Goal: Transaction & Acquisition: Purchase product/service

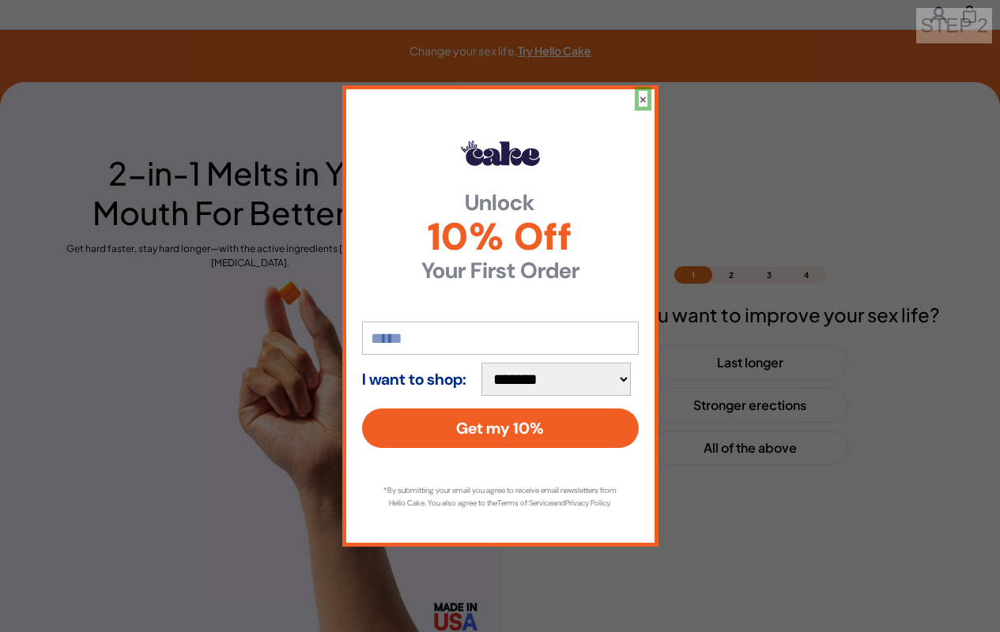
click at [642, 92] on button "×" at bounding box center [642, 99] width 9 height 16
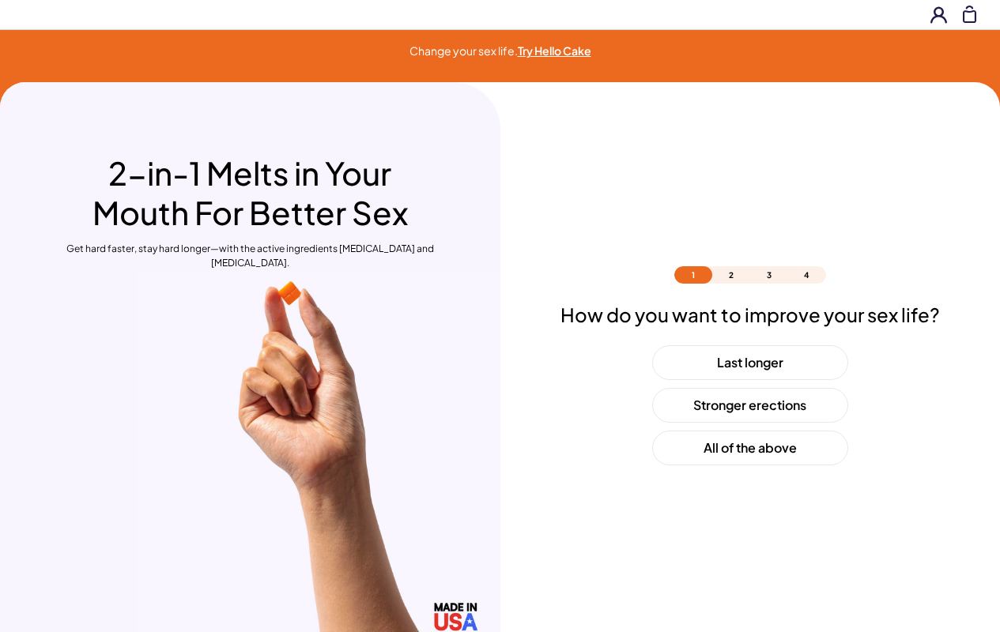
scroll to position [47, 0]
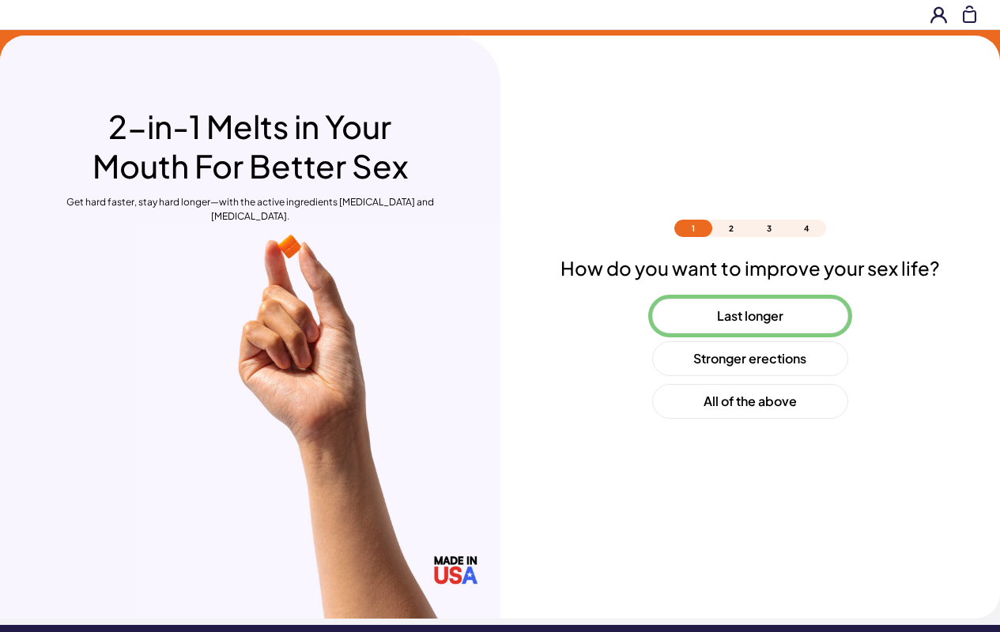
click at [749, 316] on button "Last longer" at bounding box center [750, 316] width 196 height 35
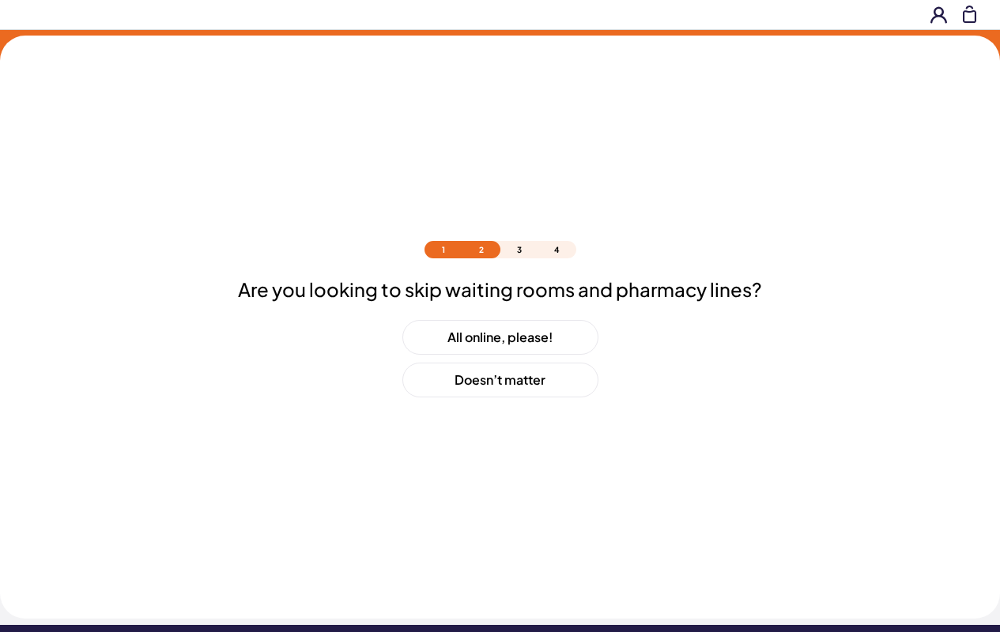
scroll to position [68, 0]
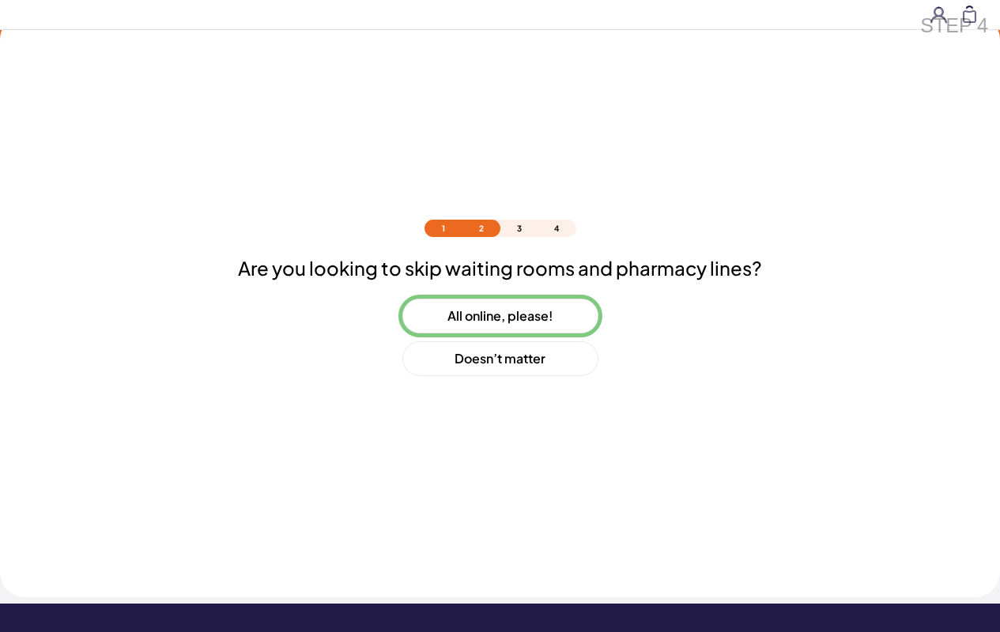
click at [499, 316] on button "All online, please!" at bounding box center [500, 316] width 196 height 35
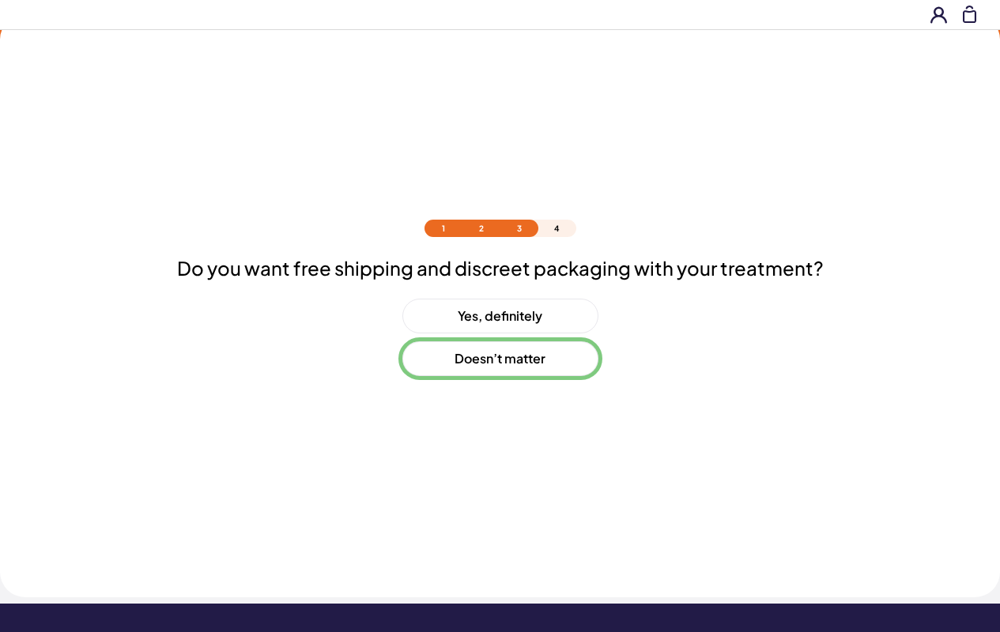
scroll to position [111, 0]
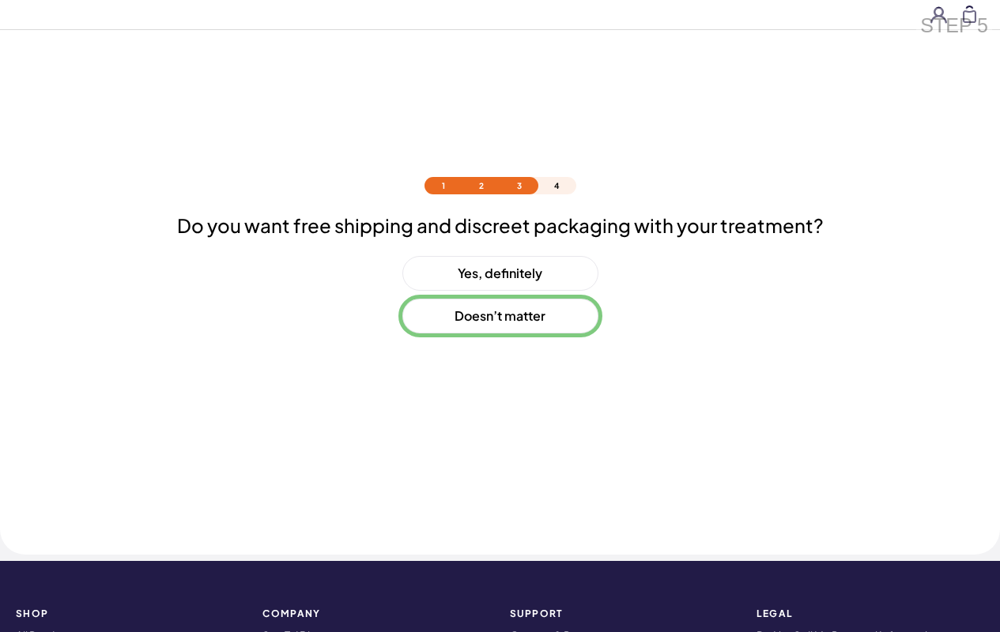
click at [499, 316] on button "Doesn’t matter" at bounding box center [500, 316] width 196 height 35
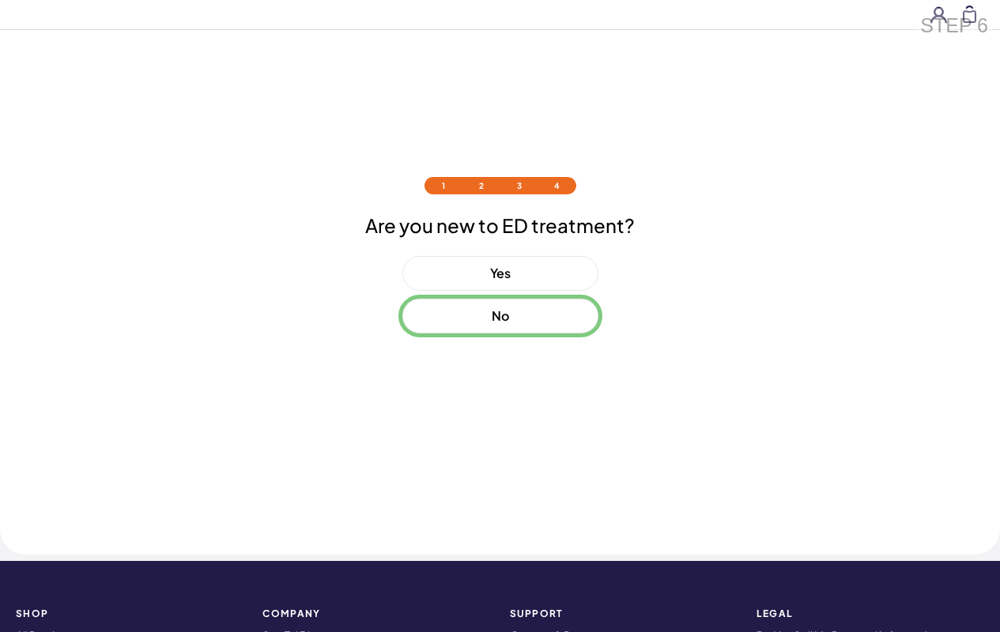
click at [499, 316] on button "No" at bounding box center [500, 316] width 196 height 35
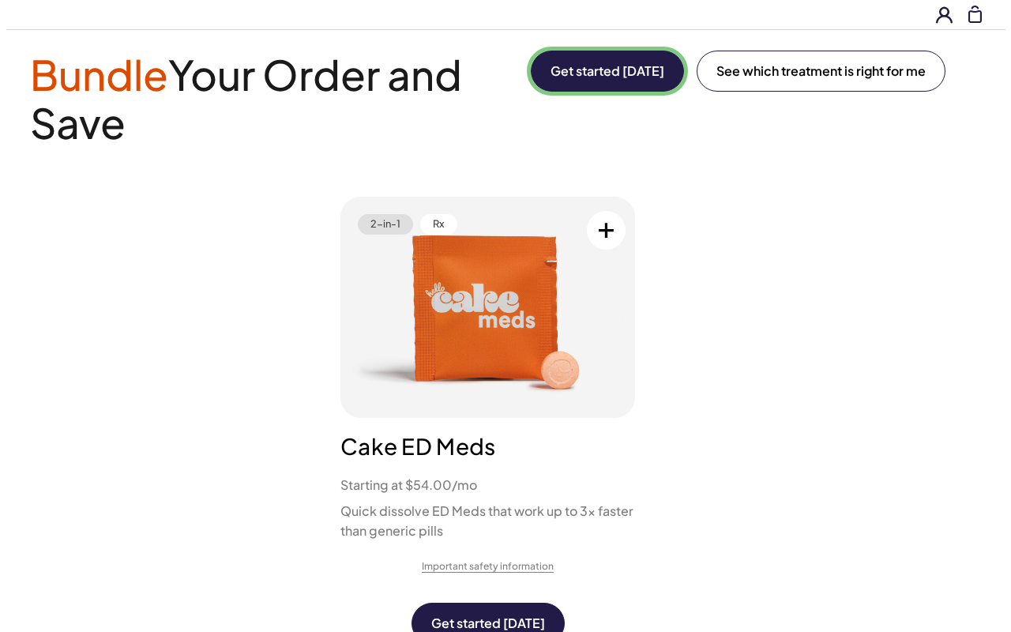
scroll to position [0, 0]
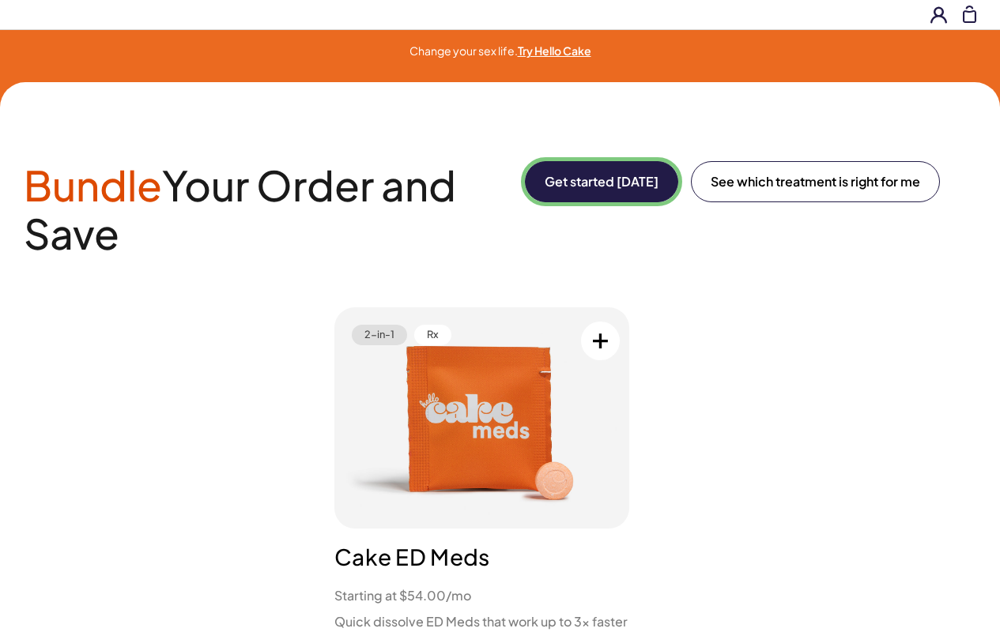
click at [598, 182] on button "Get started [DATE]" at bounding box center [601, 181] width 153 height 41
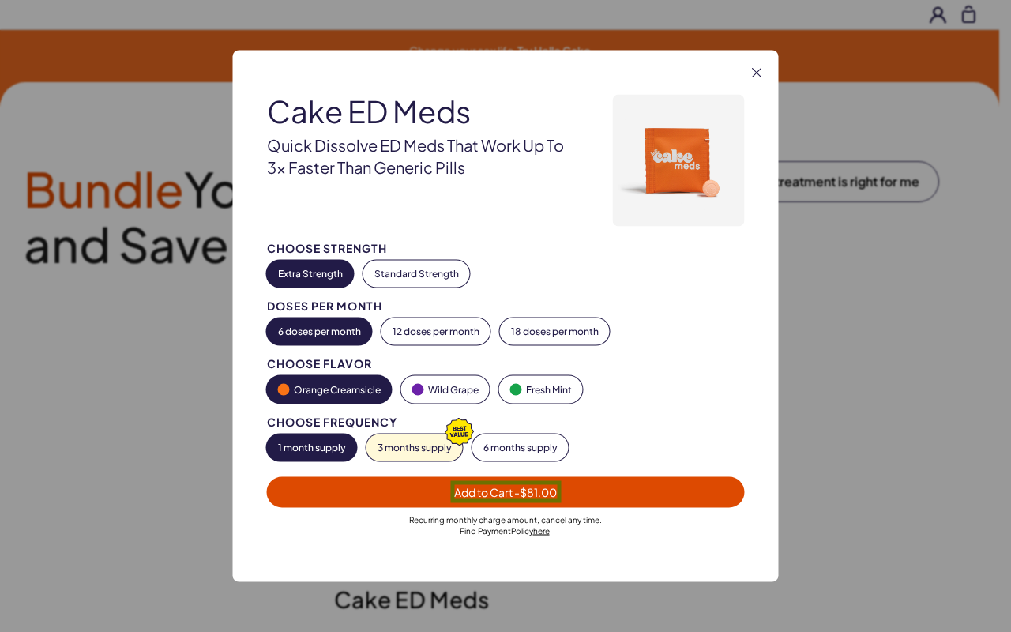
click at [506, 492] on span "Add to Cart - $81.00" at bounding box center [505, 492] width 103 height 14
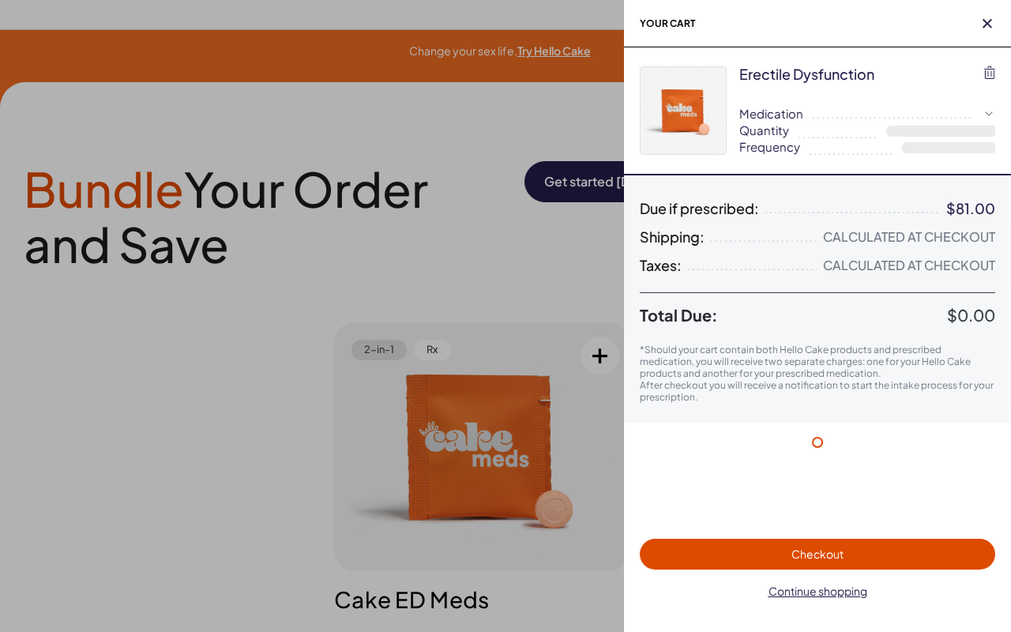
select select "*"
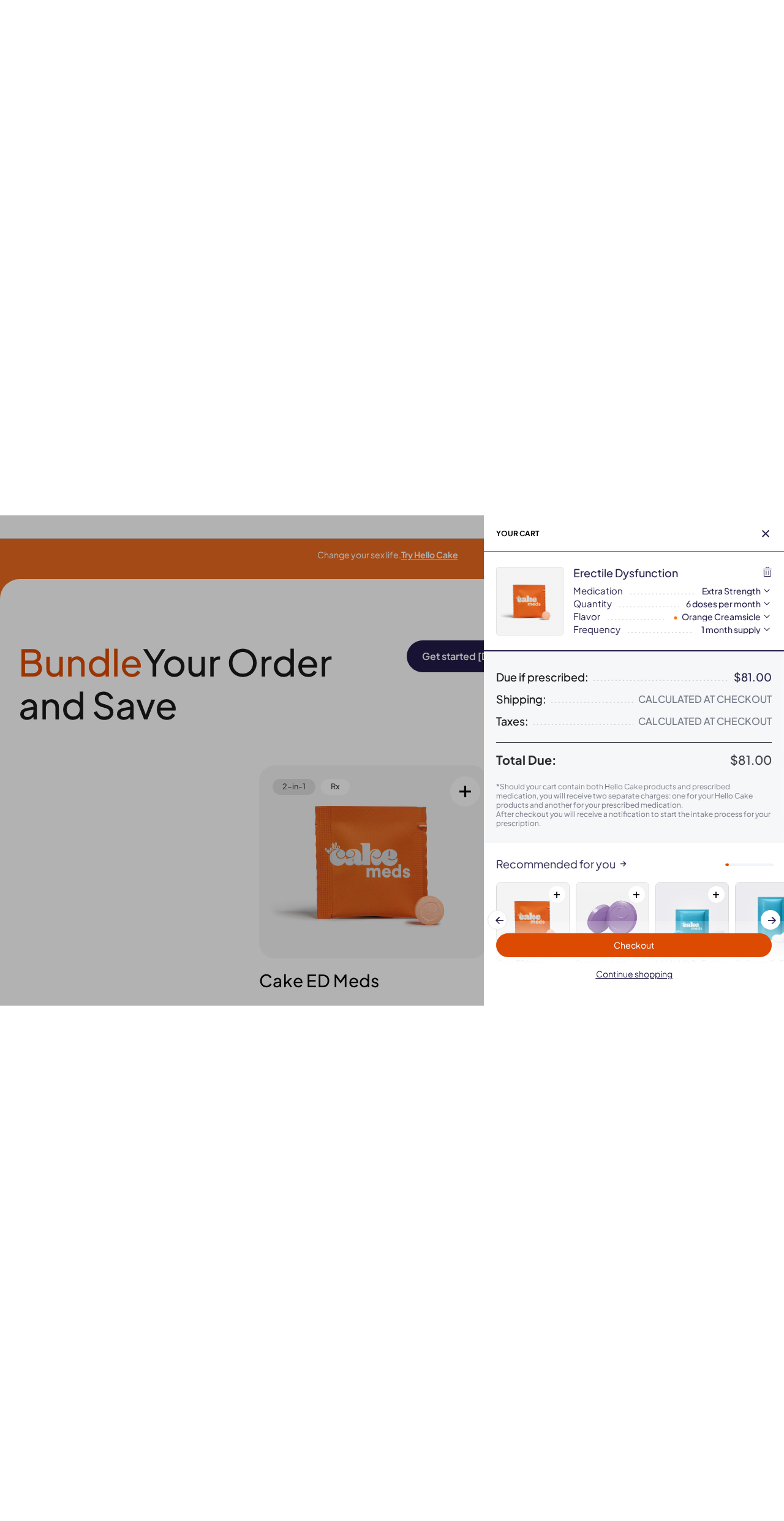
scroll to position [75, 0]
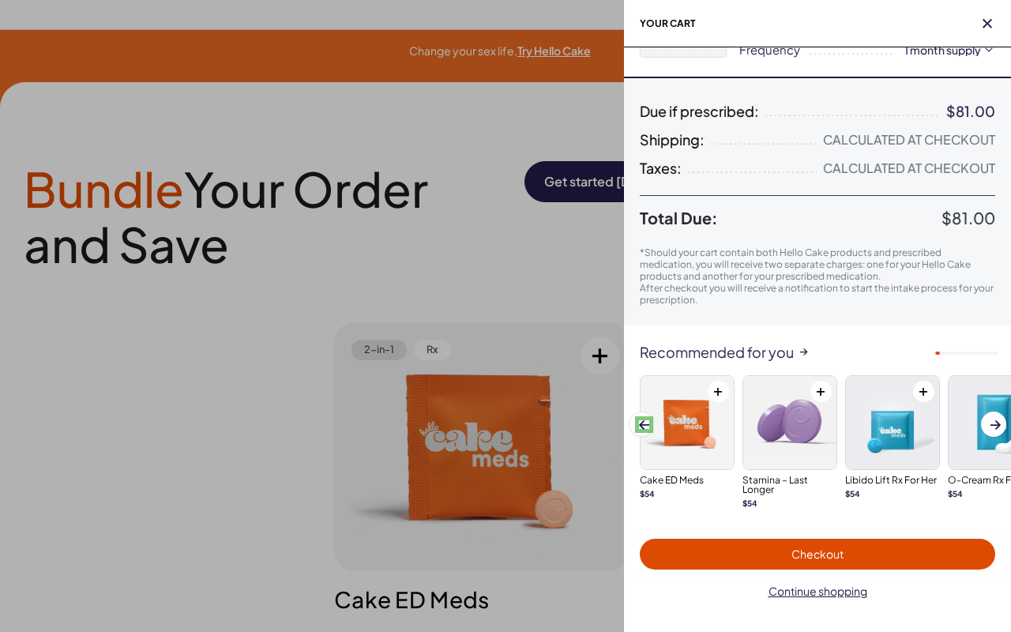
click at [644, 424] on span at bounding box center [644, 424] width 10 height 9
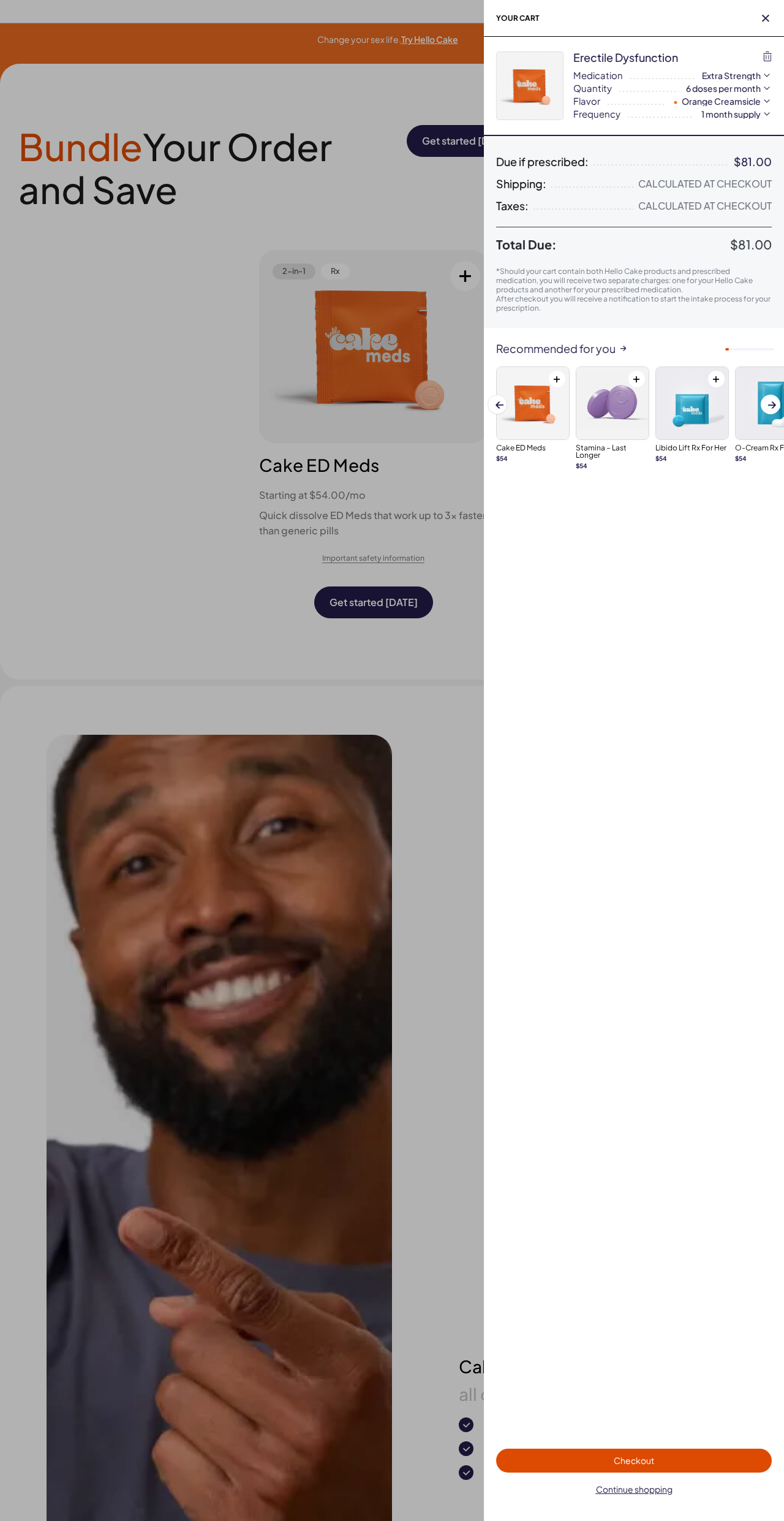
scroll to position [0, 0]
